Goal: Task Accomplishment & Management: Manage account settings

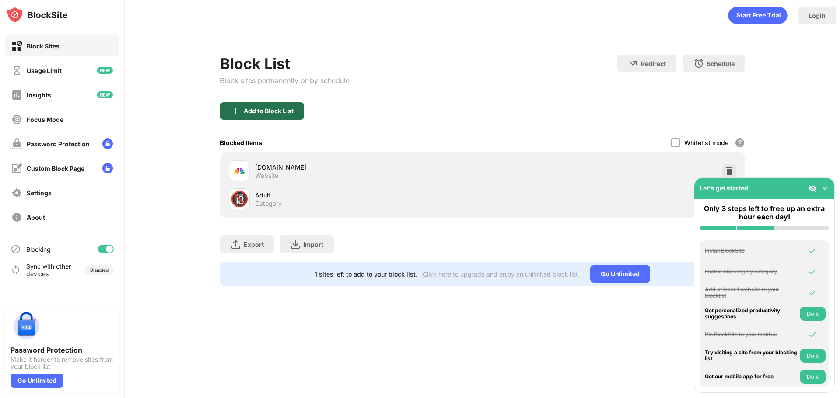
click at [294, 111] on div "Add to Block List" at bounding box center [262, 110] width 84 height 17
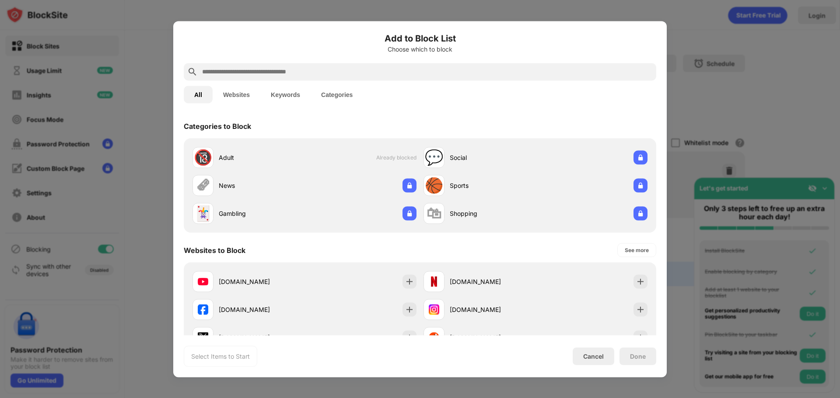
click at [360, 72] on input "text" at bounding box center [426, 71] width 451 height 10
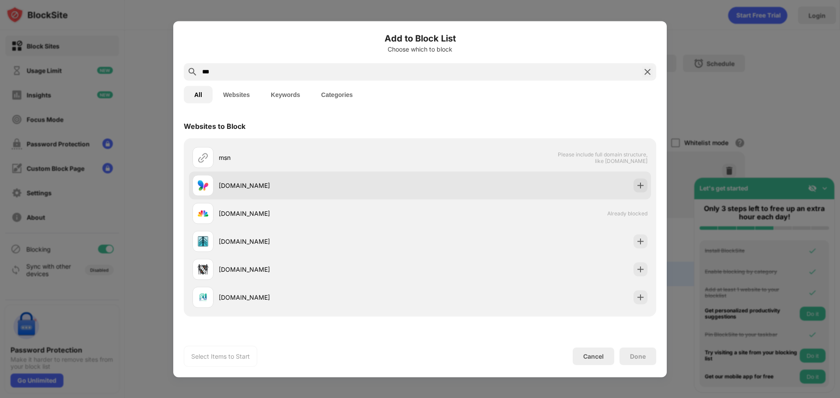
type input "***"
click at [222, 192] on div "[DOMAIN_NAME]" at bounding box center [305, 185] width 227 height 21
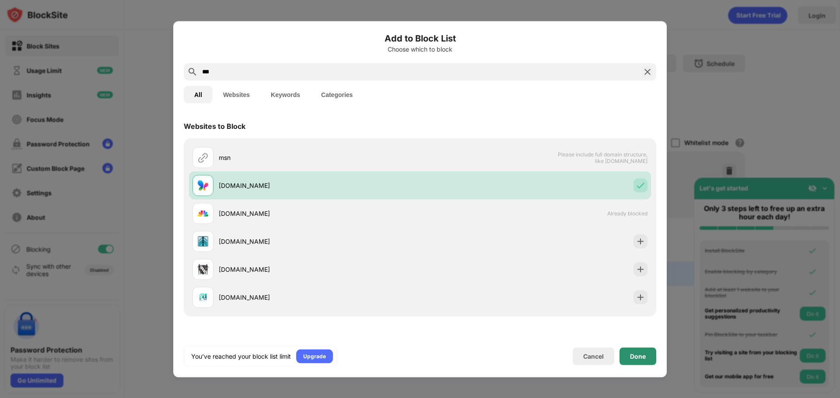
click at [638, 356] on div "Done" at bounding box center [638, 356] width 16 height 7
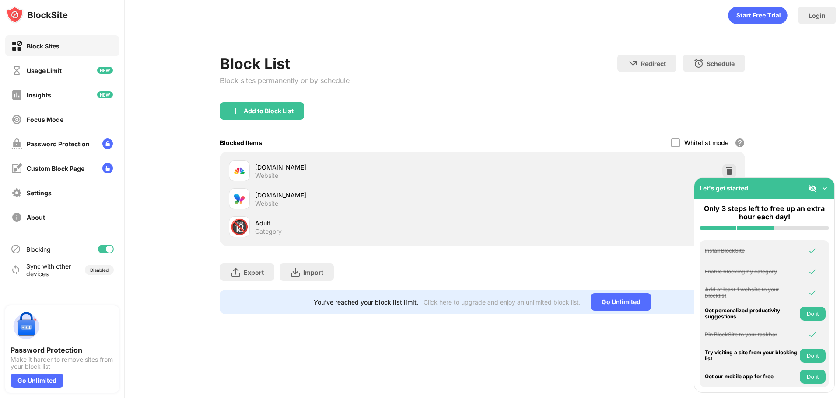
click at [823, 188] on img at bounding box center [824, 188] width 9 height 9
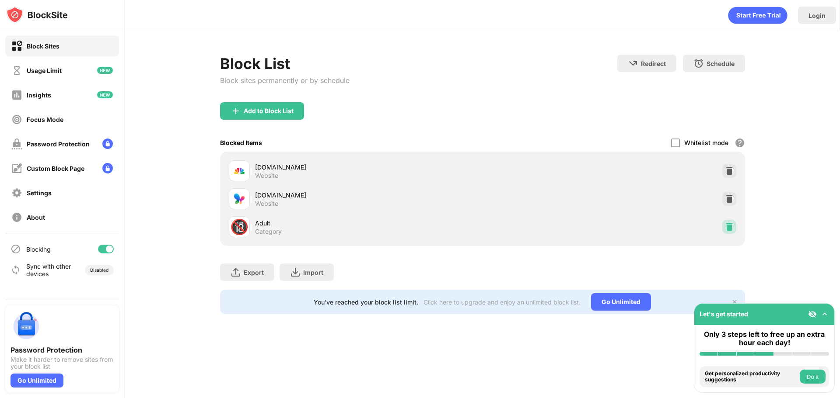
click at [732, 226] on img at bounding box center [729, 227] width 9 height 9
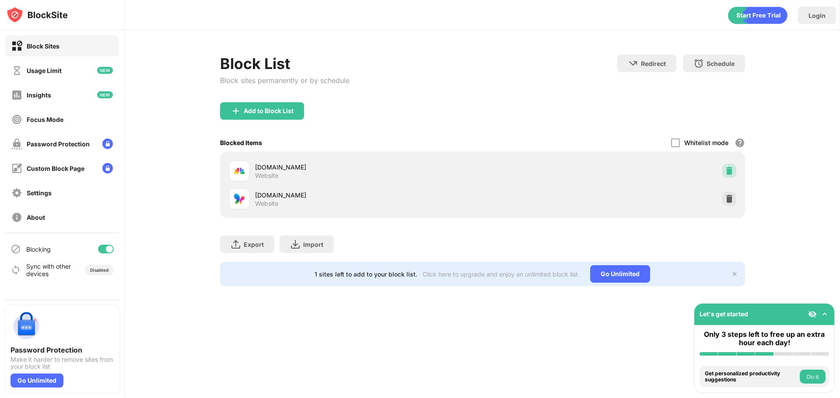
click at [729, 170] on img at bounding box center [729, 171] width 9 height 9
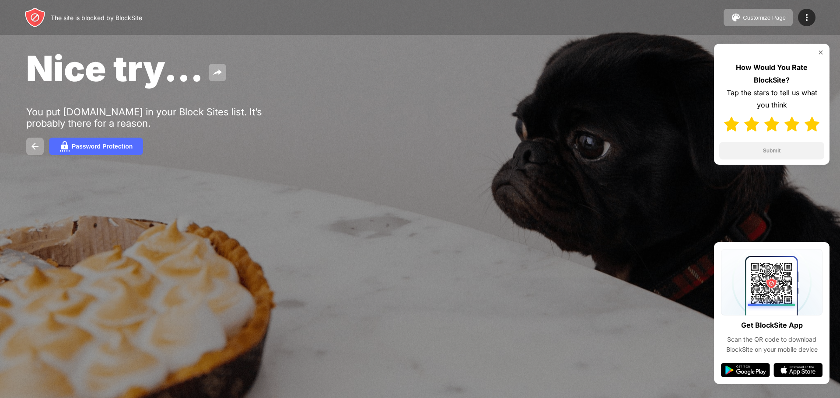
click at [812, 122] on img at bounding box center [811, 124] width 15 height 15
click at [744, 153] on button "Submit" at bounding box center [771, 150] width 105 height 17
